Goal: Use online tool/utility: Use online tool/utility

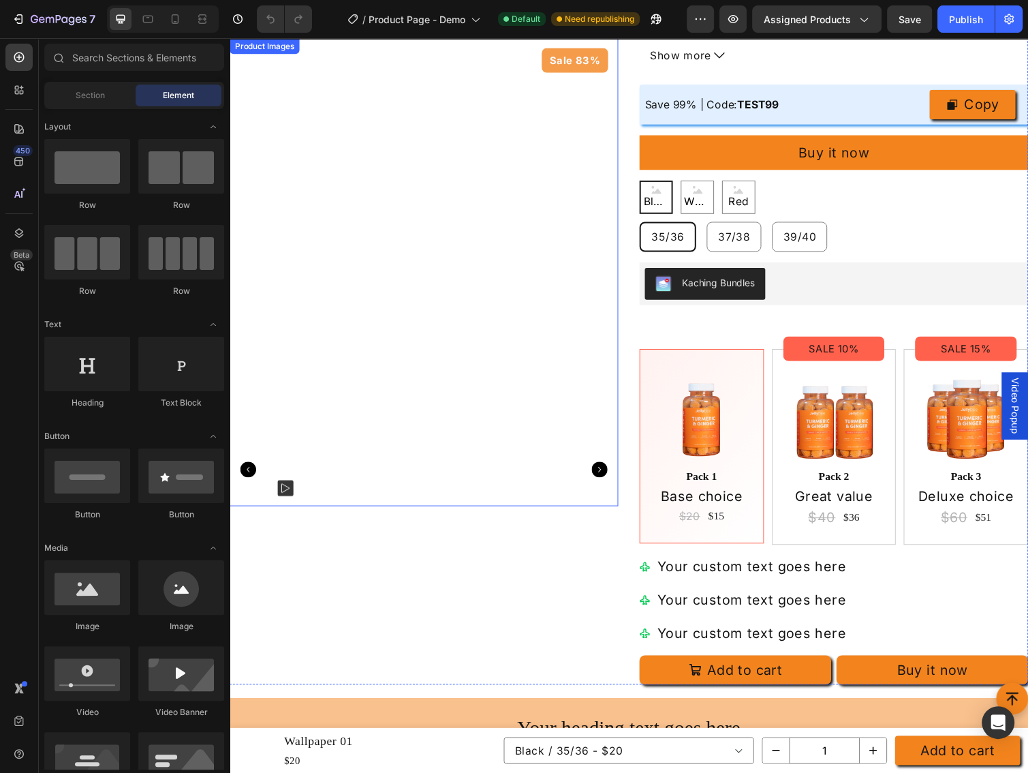
scroll to position [545, 0]
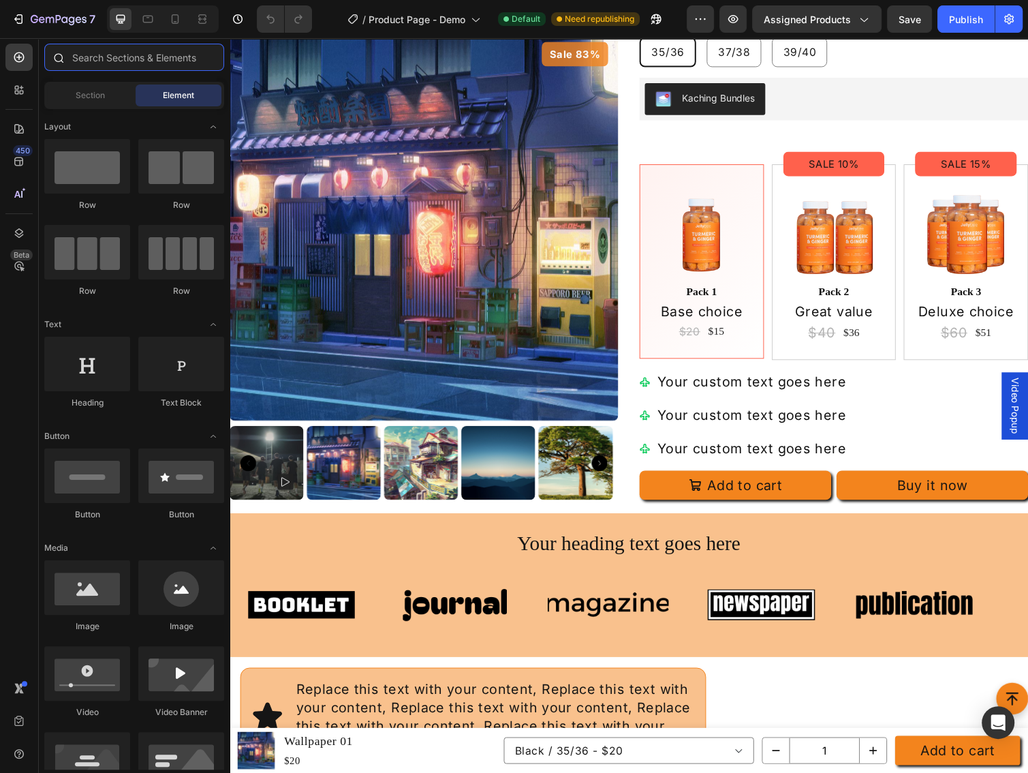
click at [102, 59] on input "text" at bounding box center [134, 57] width 180 height 27
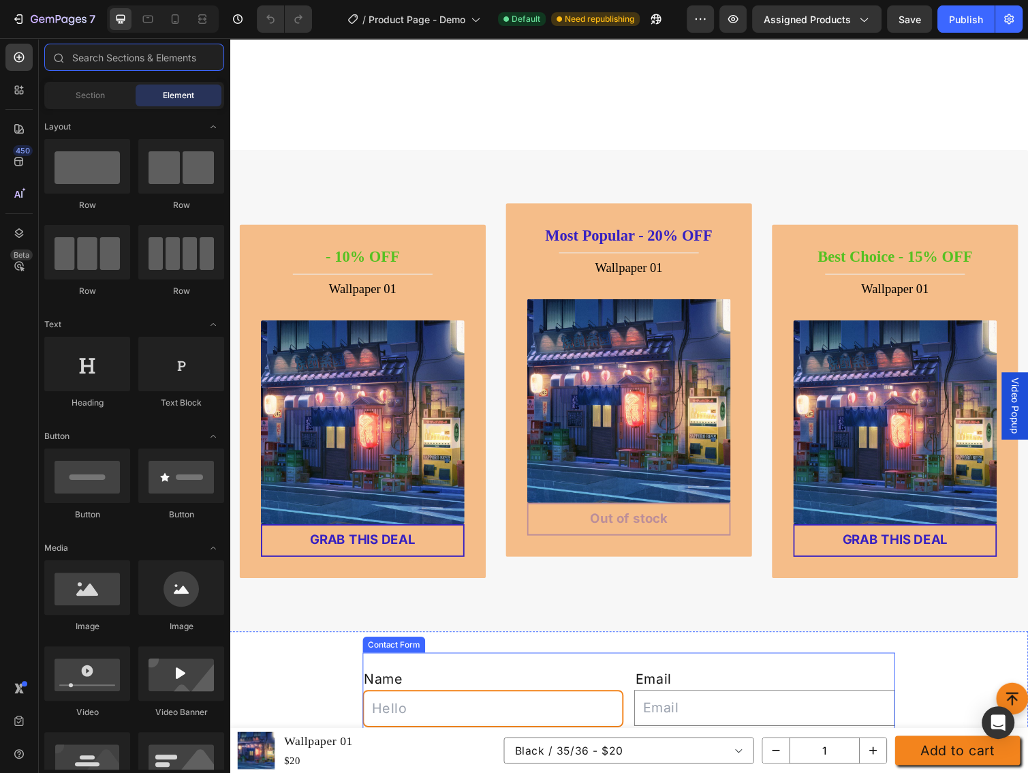
scroll to position [3816, 0]
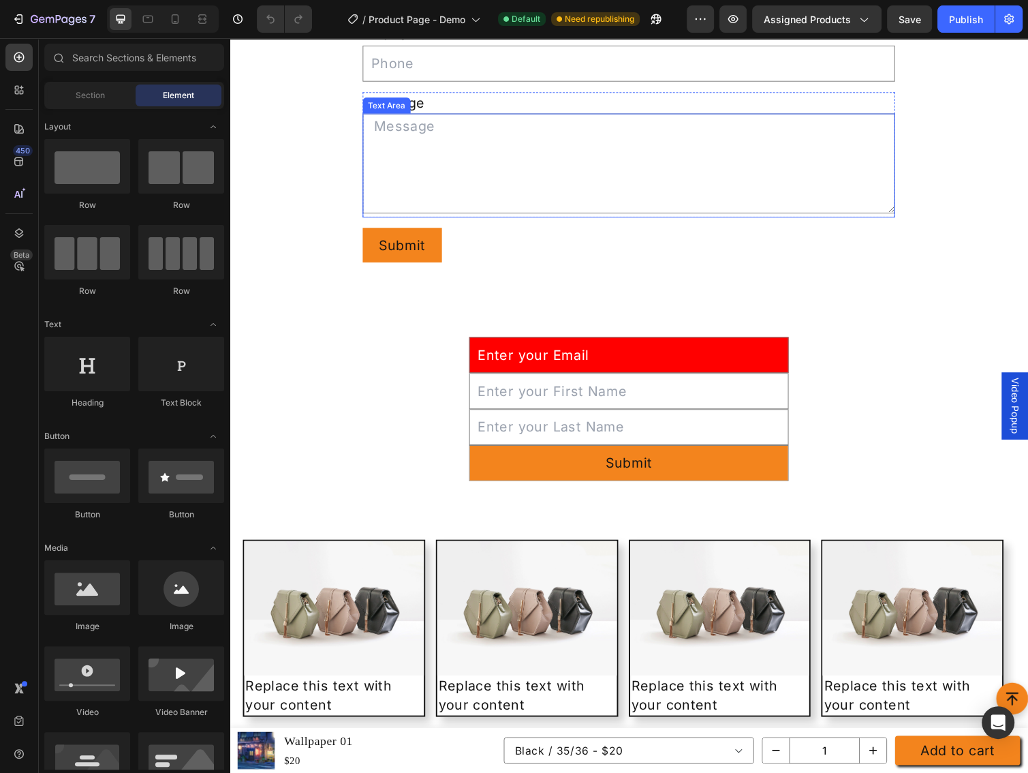
click at [517, 188] on textarea at bounding box center [638, 166] width 545 height 102
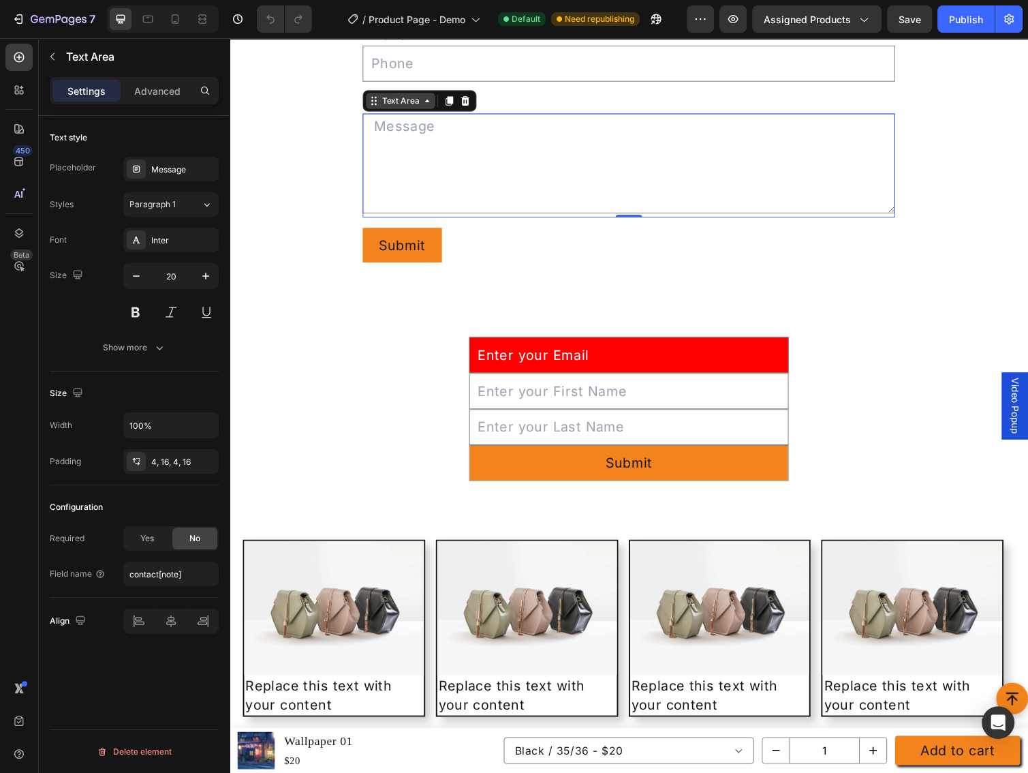
click at [407, 109] on div "Text Area" at bounding box center [424, 102] width 117 height 22
click at [401, 102] on div "Text Area" at bounding box center [405, 102] width 44 height 12
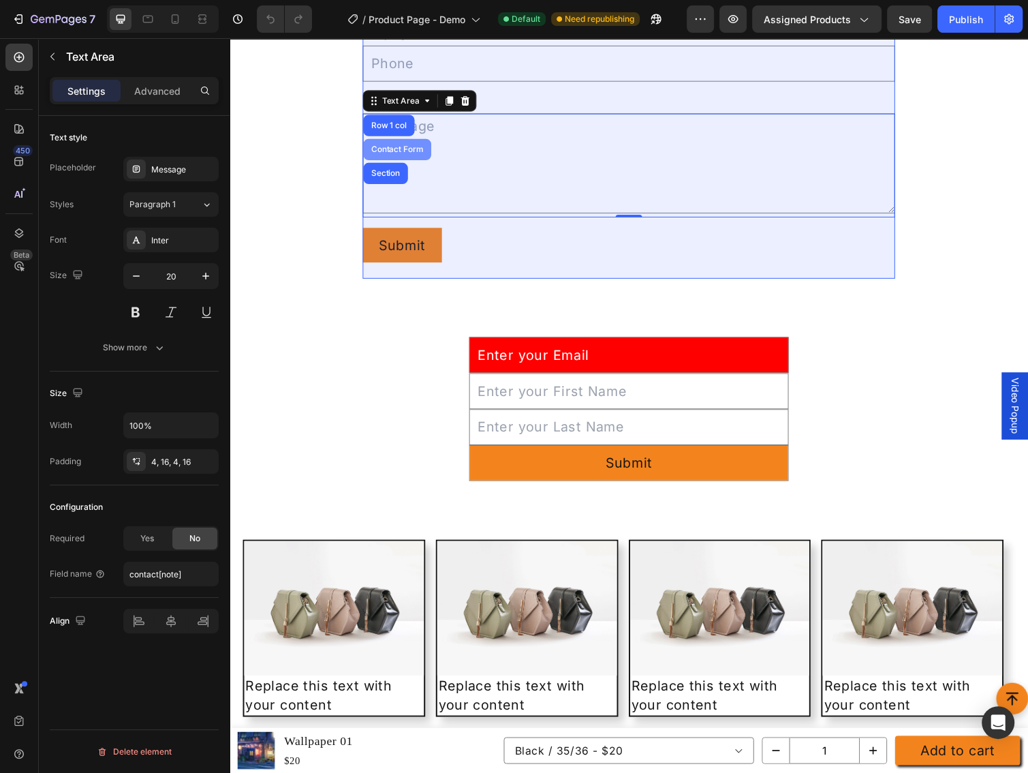
click at [397, 148] on div "Contact Form" at bounding box center [401, 152] width 59 height 8
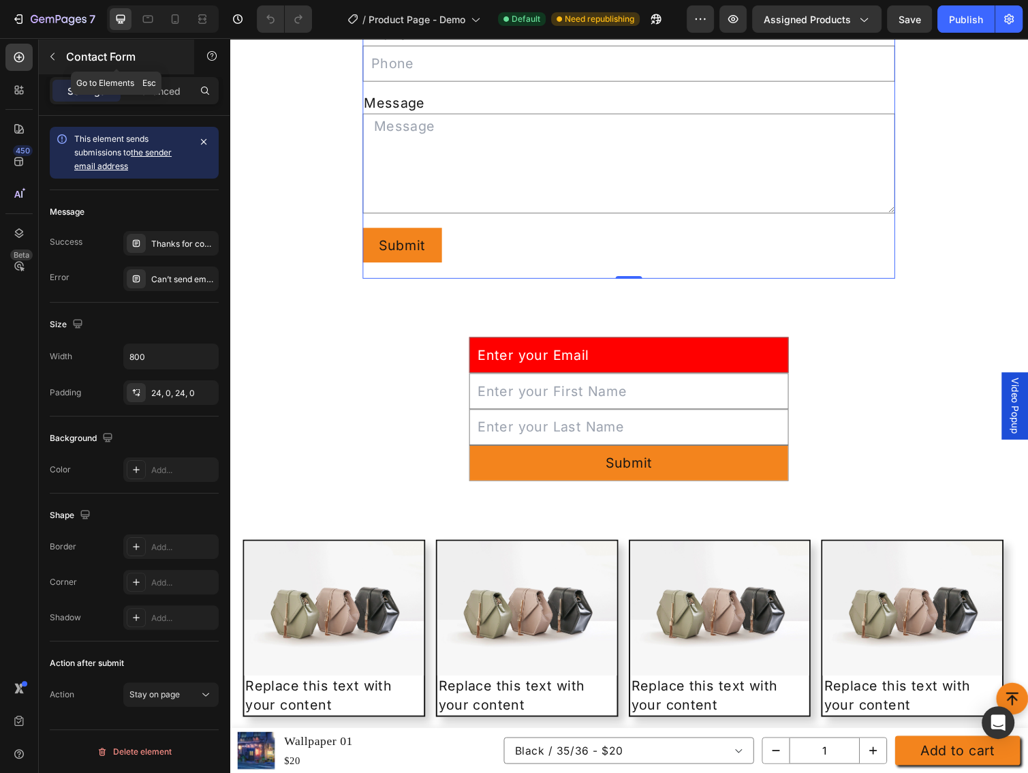
click at [53, 57] on icon "button" at bounding box center [52, 56] width 11 height 11
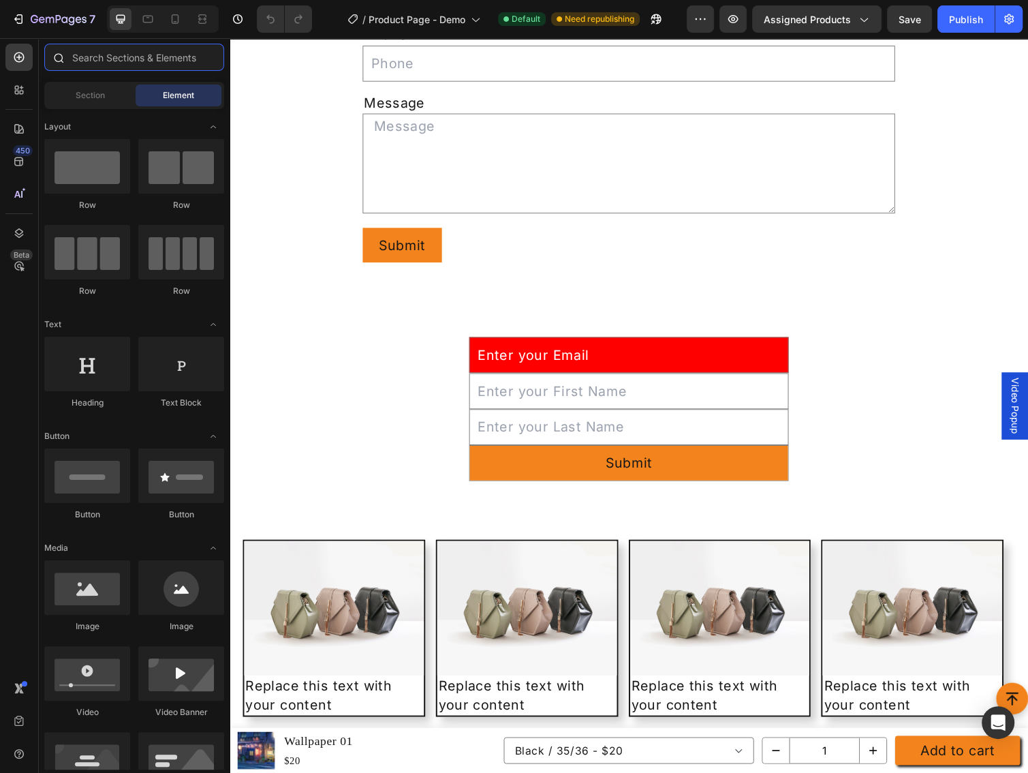
click at [134, 59] on input "text" at bounding box center [134, 57] width 180 height 27
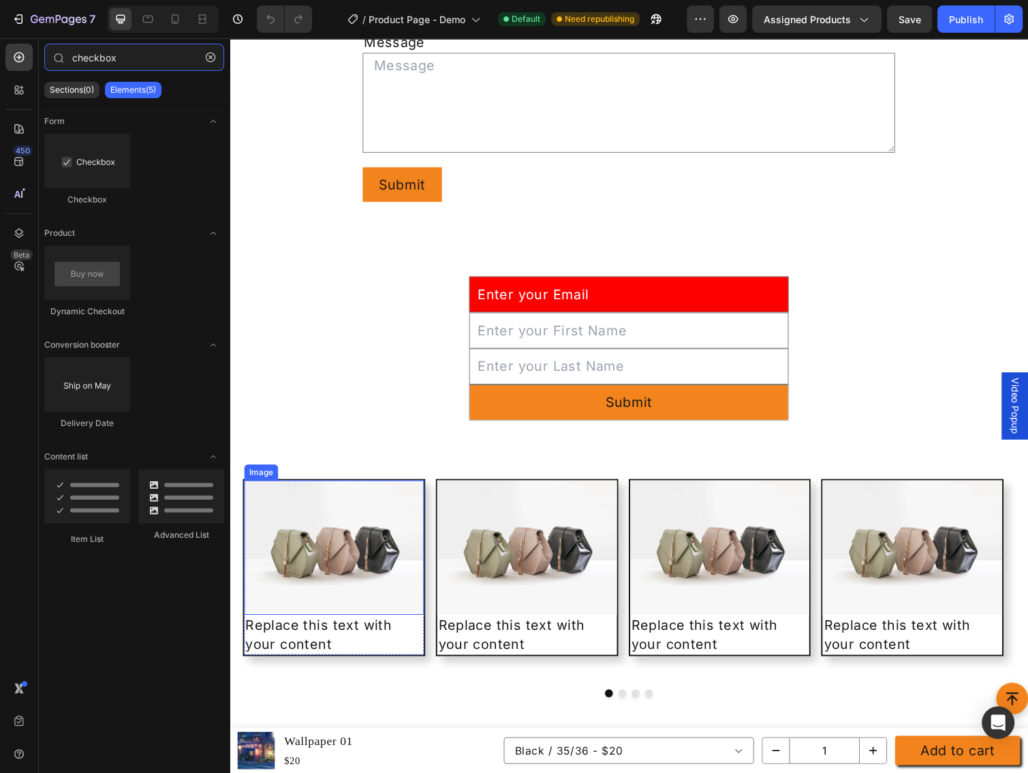
scroll to position [3665, 0]
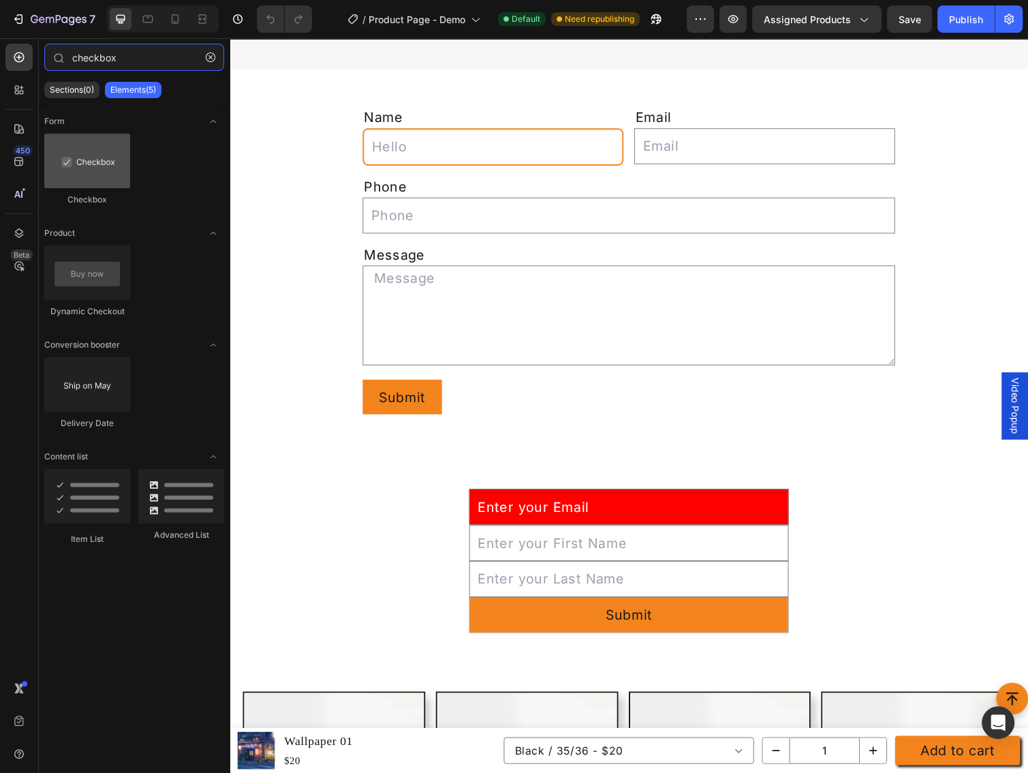
type input "checkbox"
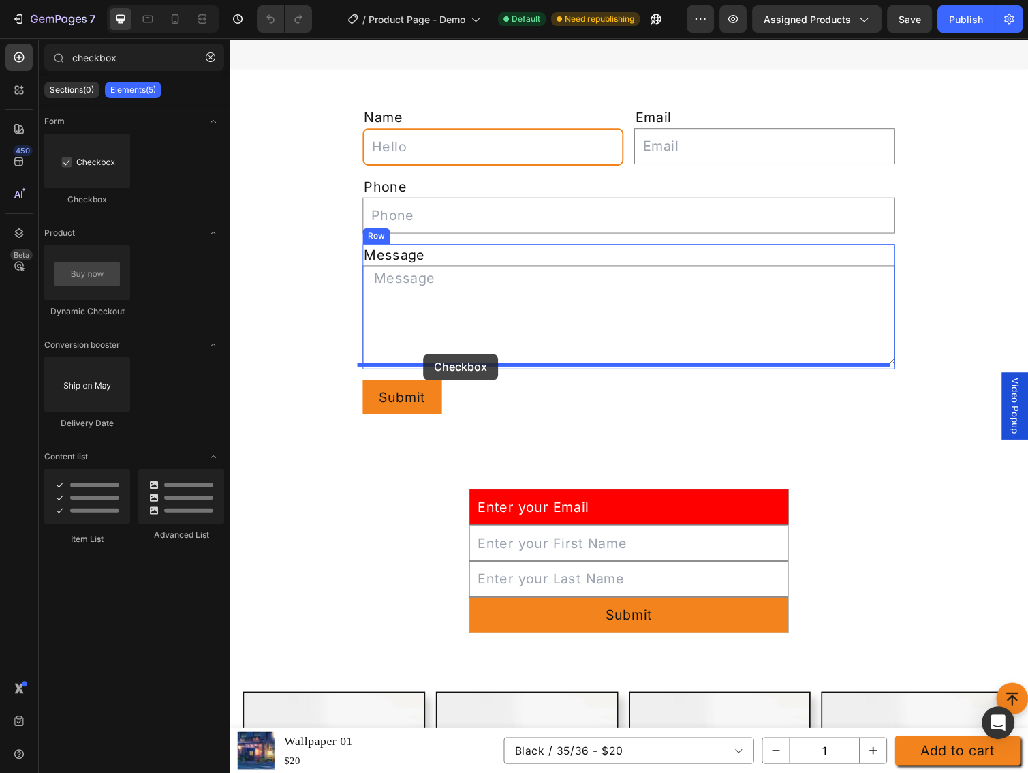
drag, startPoint x: 314, startPoint y: 193, endPoint x: 428, endPoint y: 361, distance: 203.6
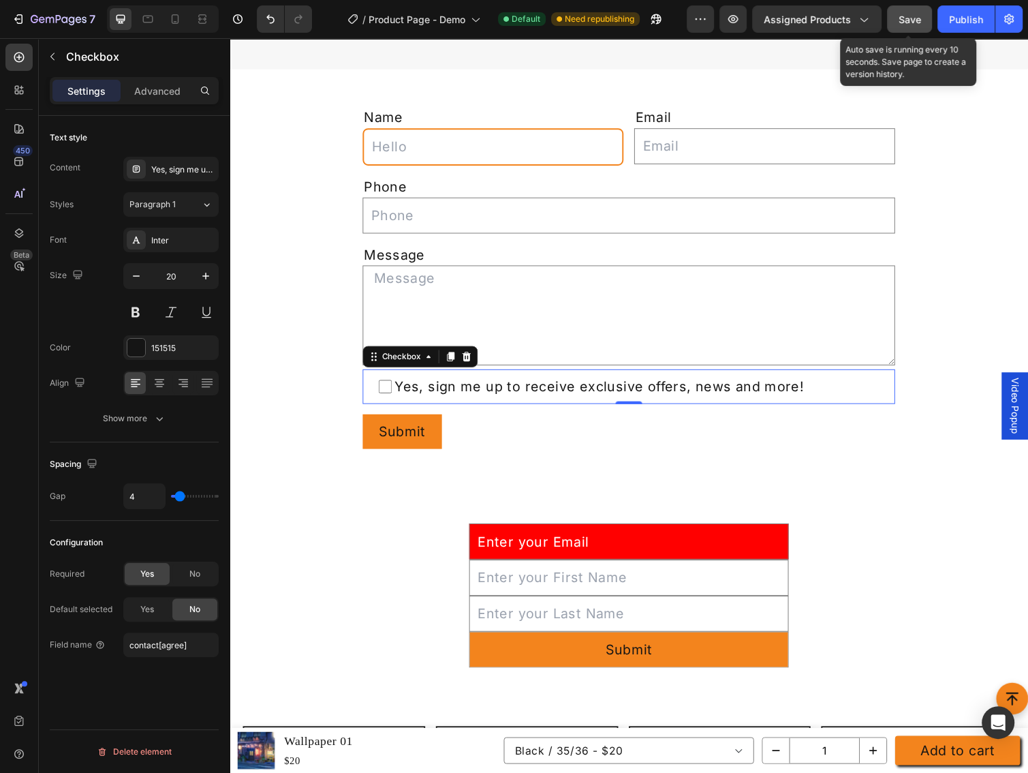
click at [910, 31] on button "Save" at bounding box center [909, 18] width 45 height 27
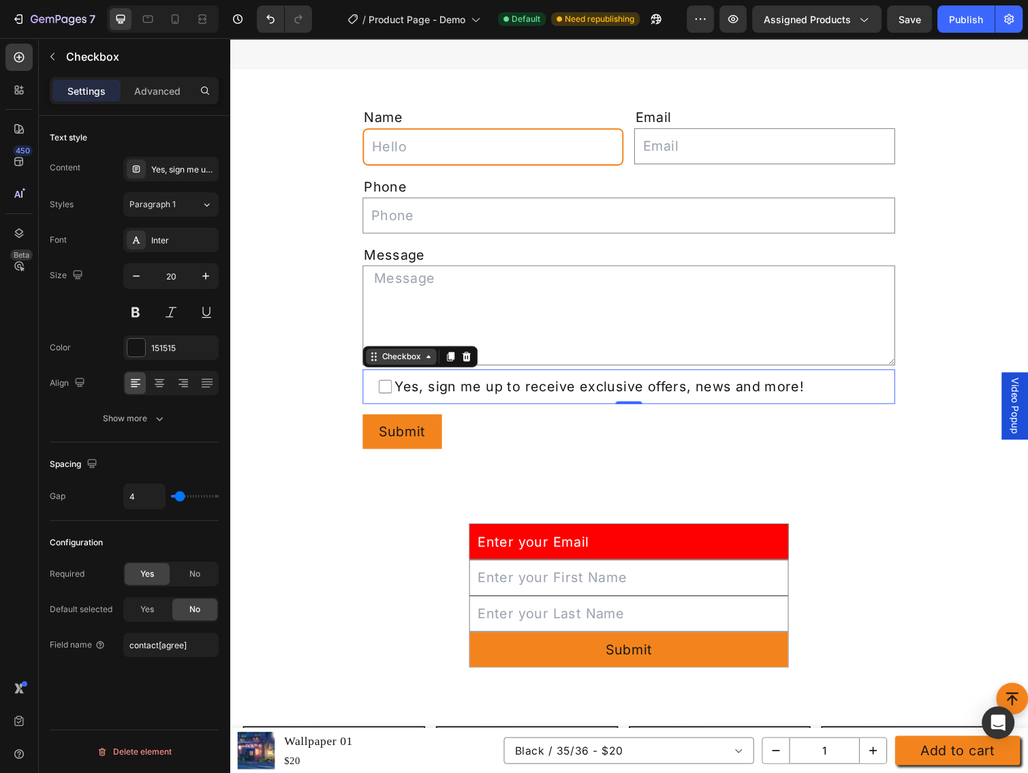
click at [399, 358] on div "Checkbox" at bounding box center [405, 364] width 45 height 12
click at [667, 18] on button "button" at bounding box center [656, 18] width 27 height 27
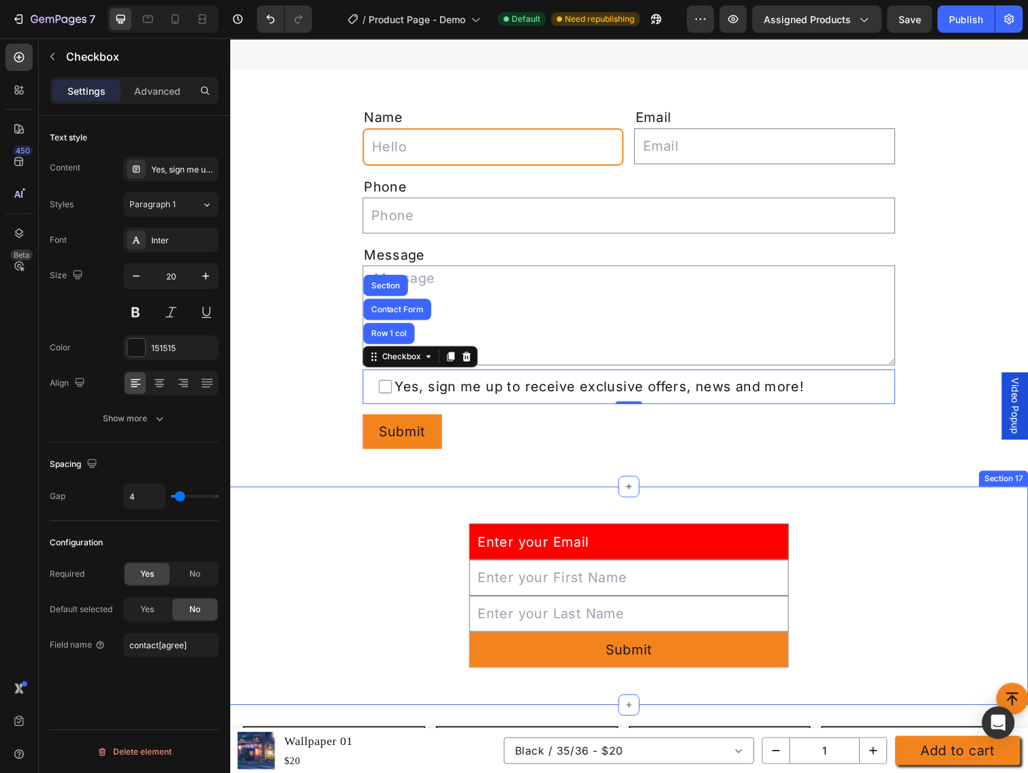
click at [371, 539] on div "Email Field Text Field Text Field Submit Submit Button Row Newsletter" at bounding box center [639, 609] width 818 height 180
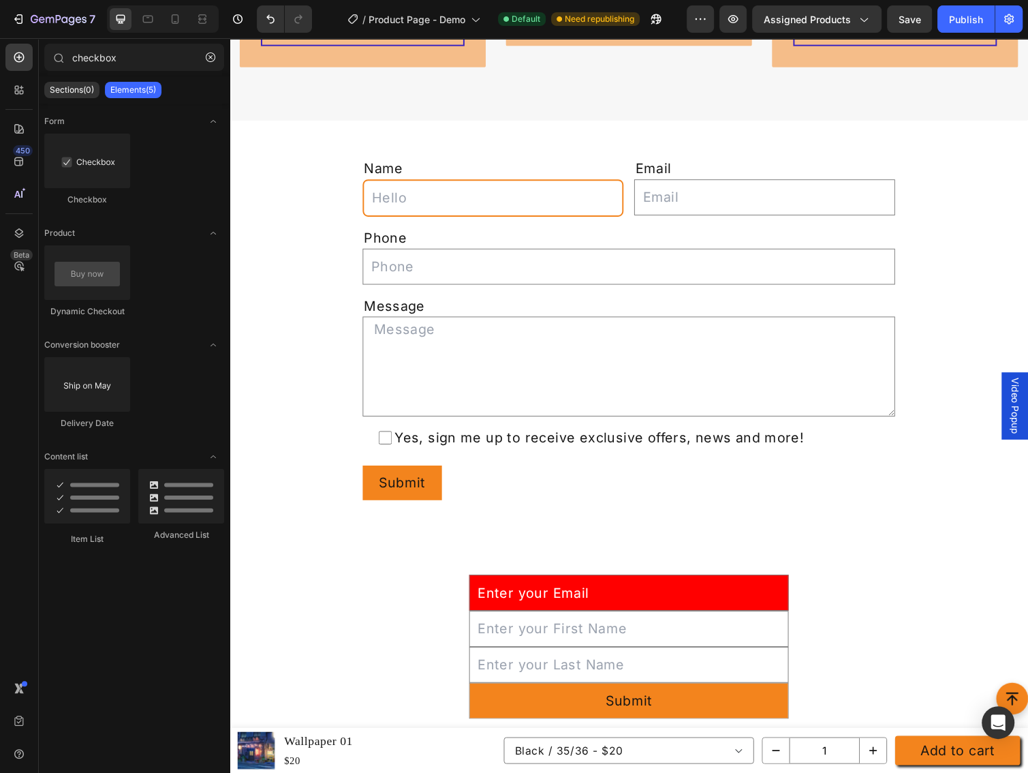
scroll to position [3638, 0]
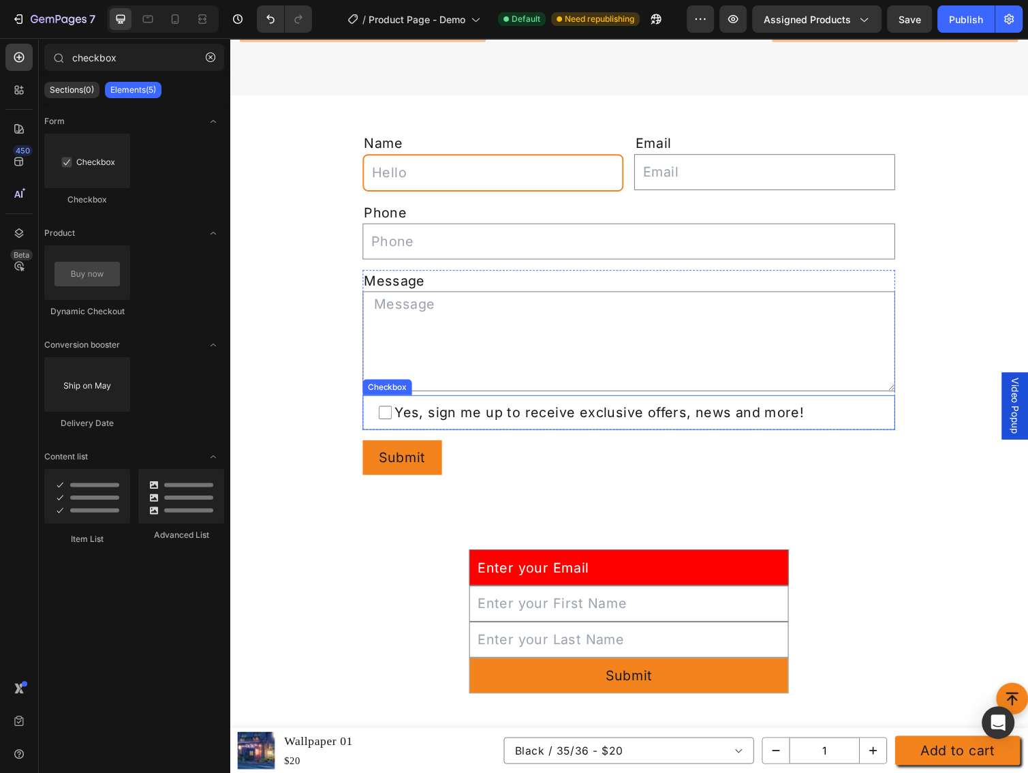
click at [629, 422] on span "Yes, sign me up to receive exclusive offers, news and more!" at bounding box center [645, 421] width 499 height 19
click at [396, 422] on input "Yes, sign me up to receive exclusive offers, news and more!" at bounding box center [389, 421] width 14 height 14
checkbox input "false"
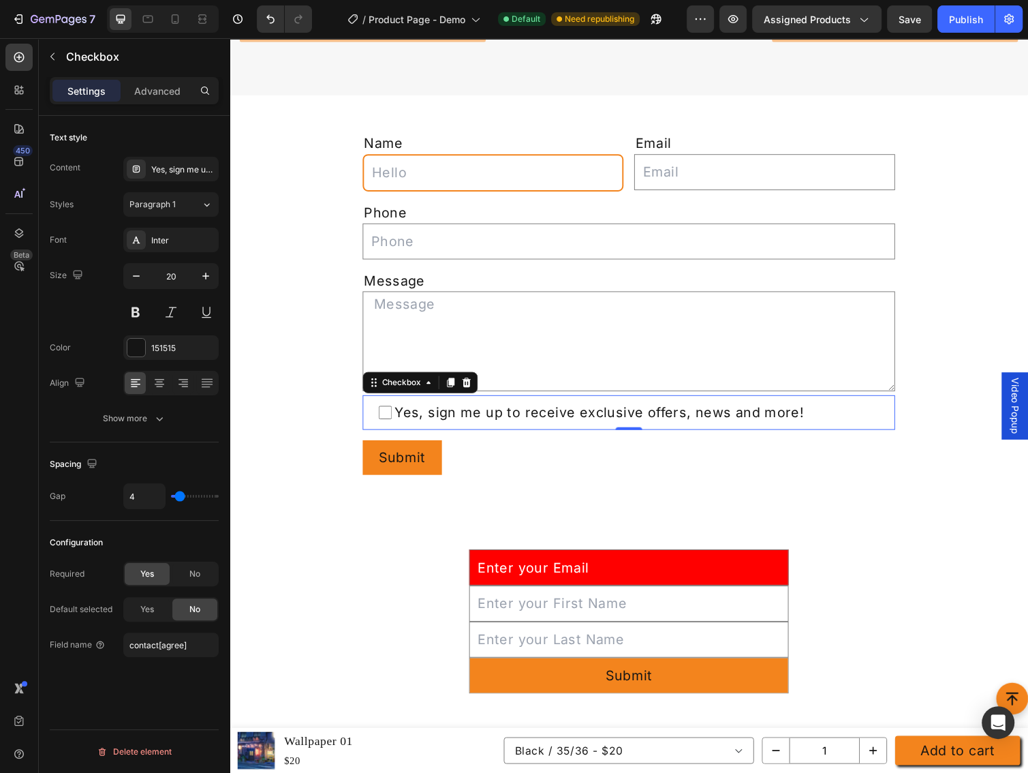
click at [181, 463] on div "Spacing" at bounding box center [134, 464] width 169 height 22
